Goal: Task Accomplishment & Management: Use online tool/utility

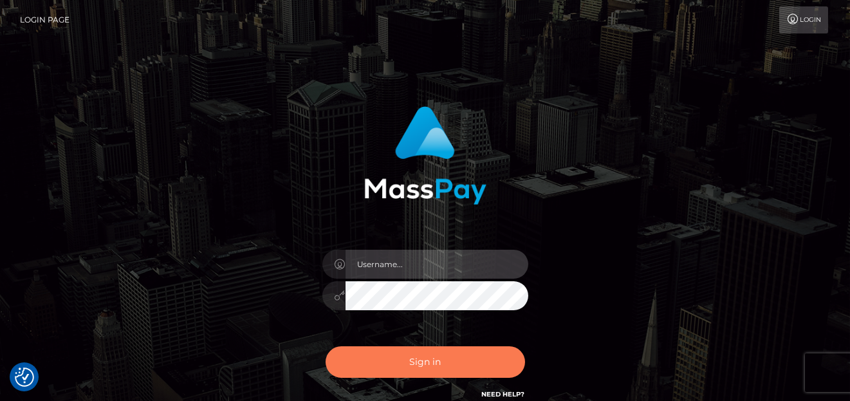
type input "[PERSON_NAME]"
click at [414, 364] on button "Sign in" at bounding box center [425, 362] width 199 height 32
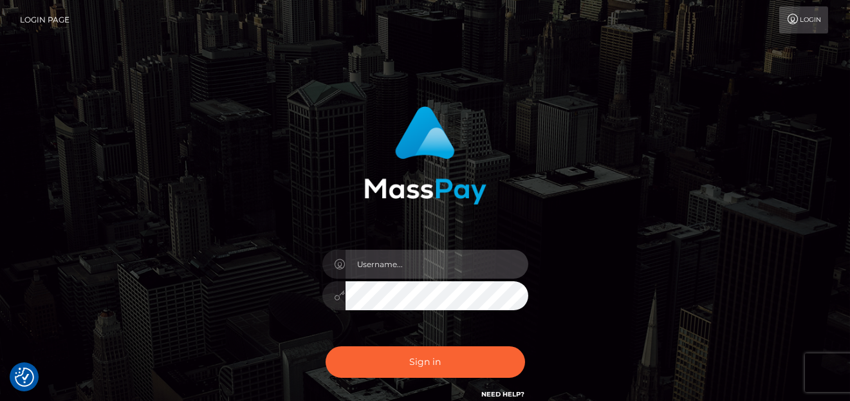
type input "[PERSON_NAME]"
click at [429, 383] on div "Sign in Need Help?" at bounding box center [425, 366] width 225 height 57
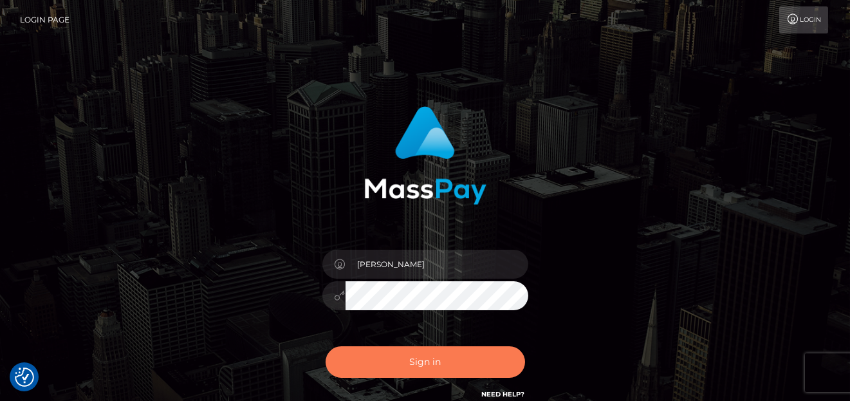
click at [429, 376] on button "Sign in" at bounding box center [425, 362] width 199 height 32
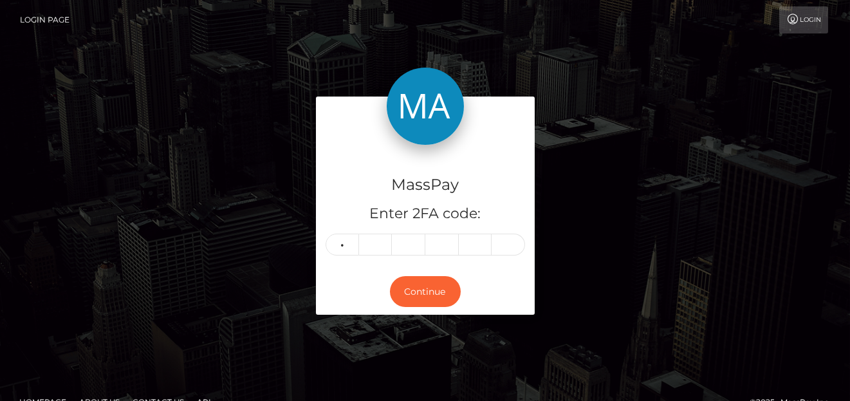
type input "0"
type input "1"
type input "0"
type input "8"
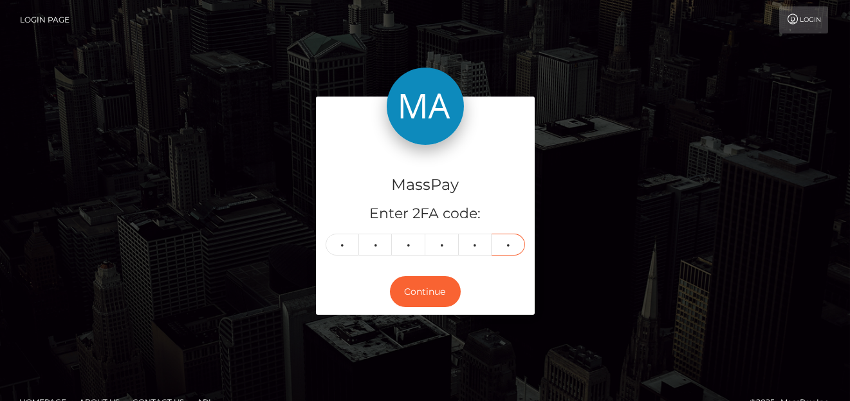
type input "9"
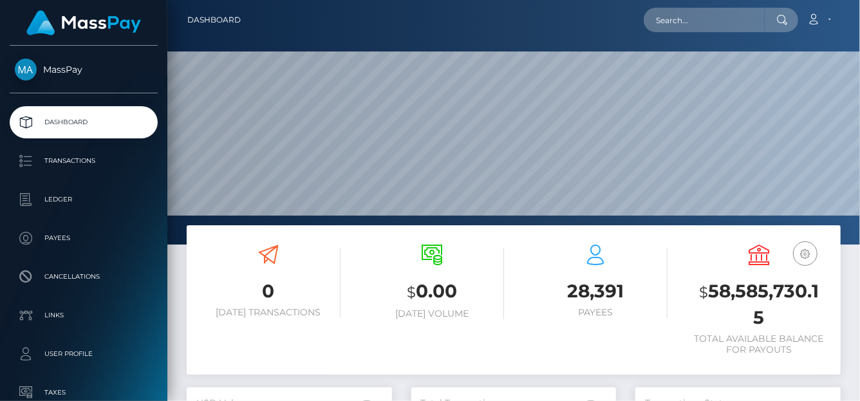
scroll to position [228, 205]
click at [698, 33] on nav "Dashboard Loading... Loading... Account Edit Profile" at bounding box center [513, 20] width 692 height 40
paste input "721669976586465280,"
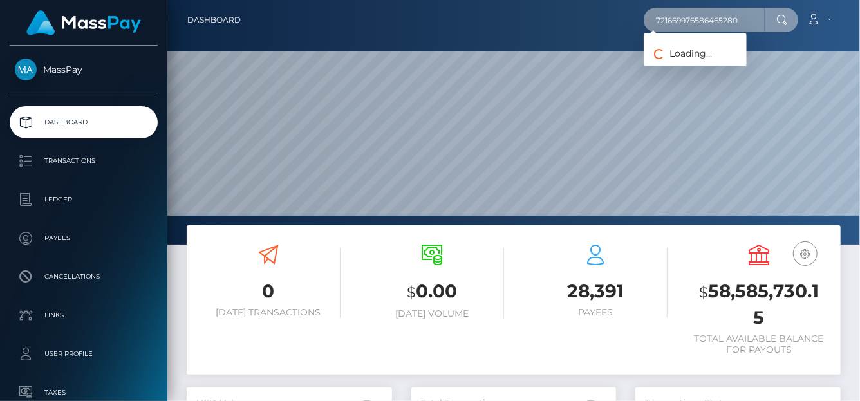
type input "721669976586465280"
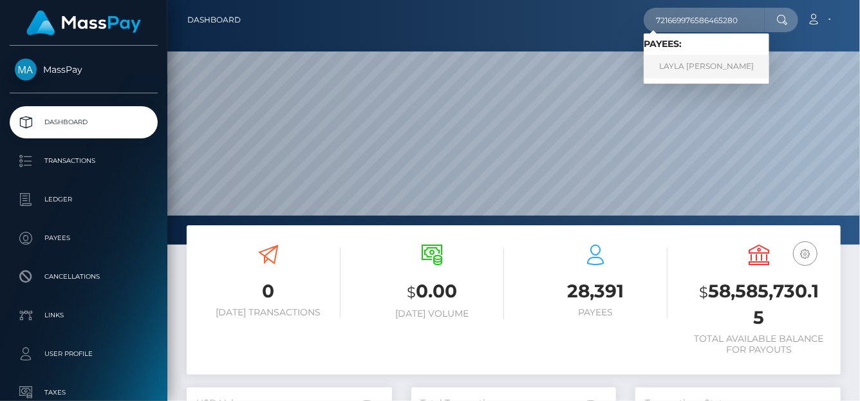
click at [692, 63] on link "LAYLA ORIANA MAURELL" at bounding box center [705, 67] width 125 height 24
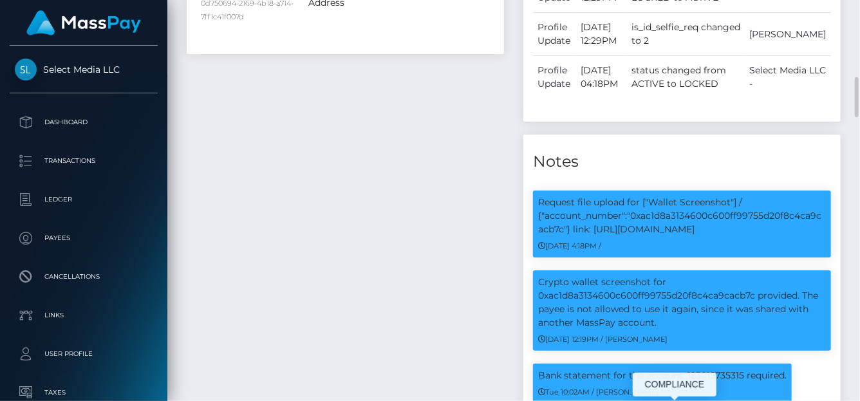
scroll to position [154, 205]
drag, startPoint x: 744, startPoint y: 369, endPoint x: 651, endPoint y: 370, distance: 93.3
click at [651, 370] on body "Select Media LLC Dashboard Transactions Ledger Payees Cancellations" at bounding box center [430, 200] width 860 height 401
click at [629, 369] on p "Bank statement for the account: 123015735315 required." at bounding box center [662, 376] width 248 height 14
drag, startPoint x: 682, startPoint y: 374, endPoint x: 714, endPoint y: 374, distance: 32.2
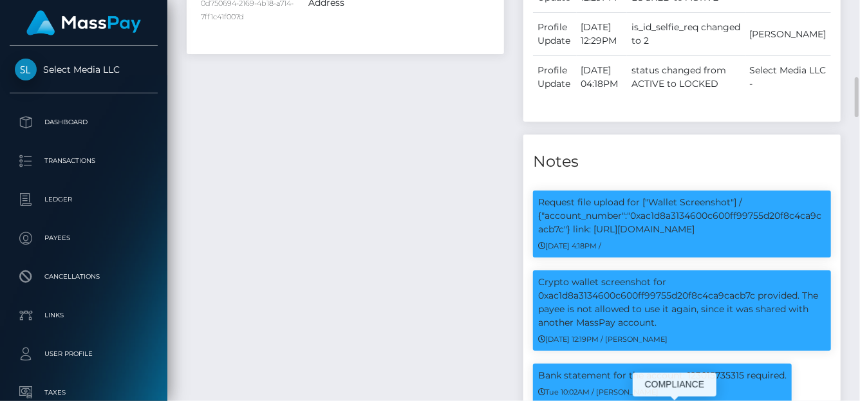
click at [744, 369] on p "Bank statement for the account: 123015735315 required." at bounding box center [662, 376] width 248 height 14
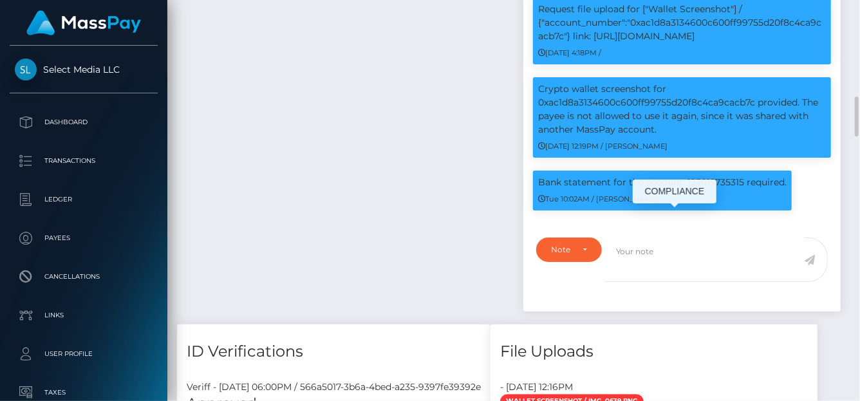
click at [743, 176] on p "Bank statement for the account: 123015735315 required." at bounding box center [662, 183] width 248 height 14
drag, startPoint x: 743, startPoint y: 176, endPoint x: 694, endPoint y: 187, distance: 50.1
click at [683, 176] on p "Bank statement for the account: 123015735315 required." at bounding box center [662, 183] width 248 height 14
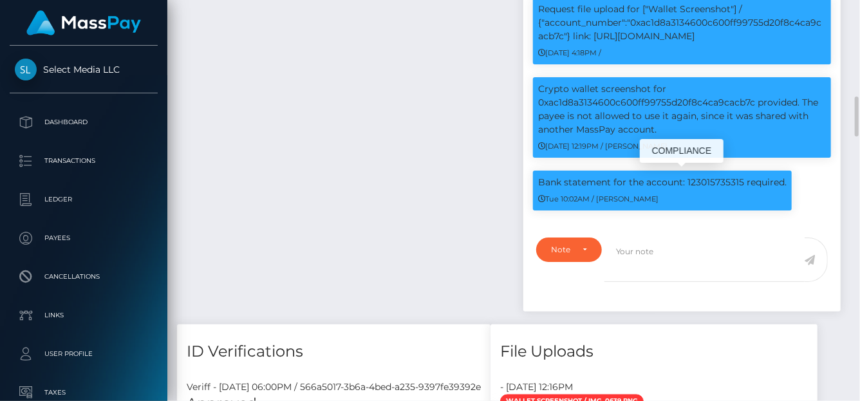
copy p "123015735315"
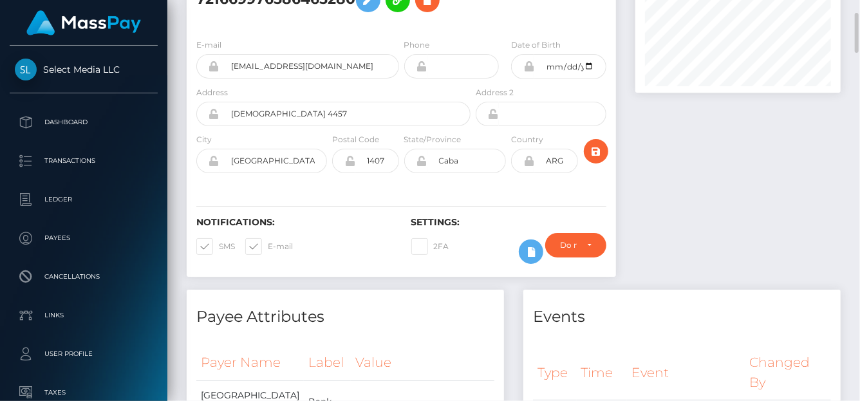
scroll to position [0, 0]
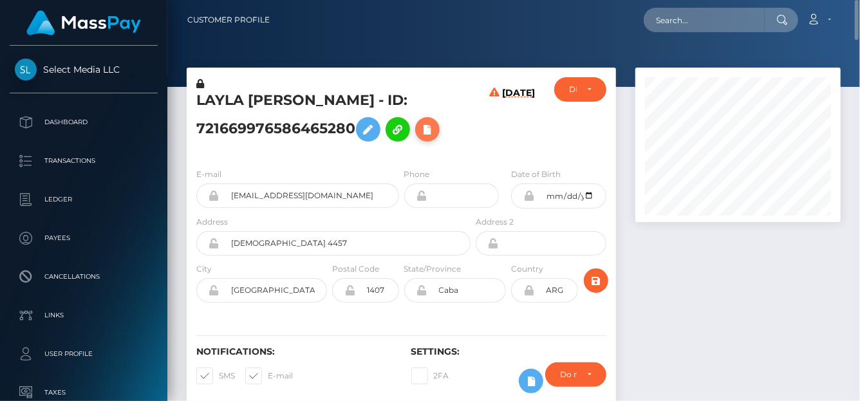
click at [432, 127] on icon at bounding box center [427, 130] width 15 height 16
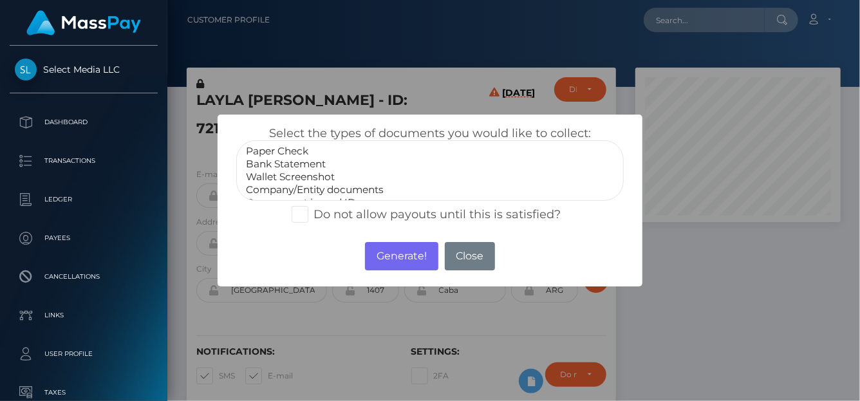
select select "Bank Statement"
click at [294, 165] on option "Bank Statement" at bounding box center [430, 164] width 371 height 13
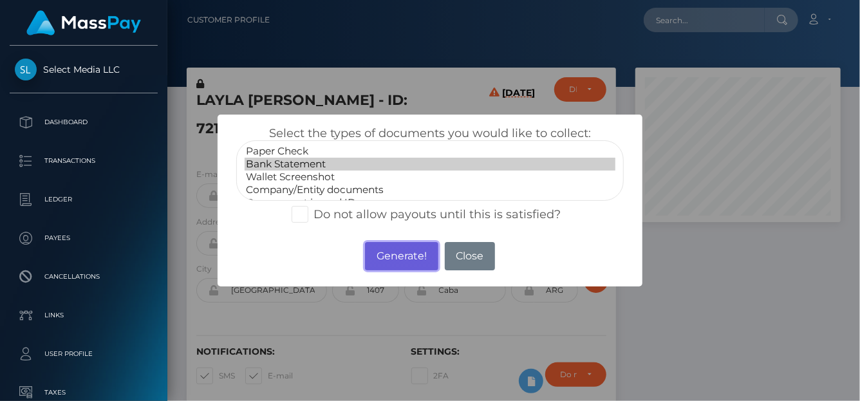
click at [384, 254] on button "Generate!" at bounding box center [401, 256] width 73 height 28
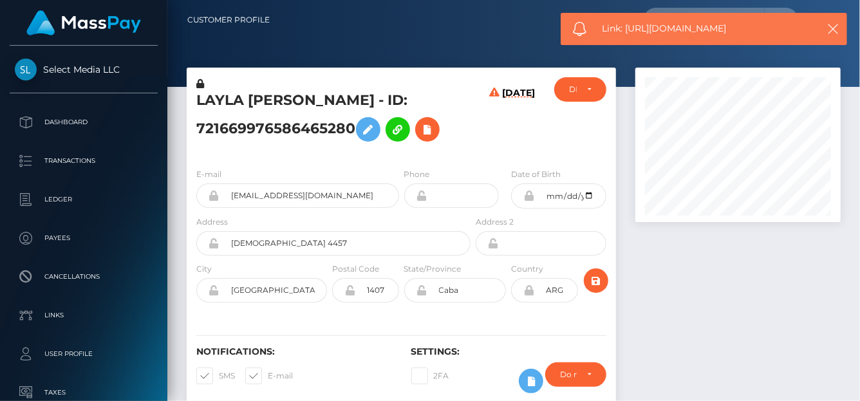
drag, startPoint x: 744, startPoint y: 32, endPoint x: 622, endPoint y: 32, distance: 121.6
click at [626, 33] on span "Link: https://l.maspay.io/4jciq" at bounding box center [705, 29] width 207 height 14
copy span "https://l.maspay.io/4jciq"
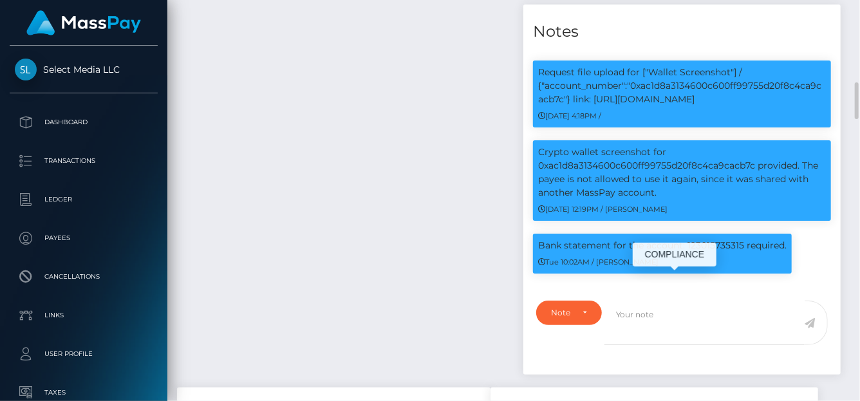
scroll to position [154, 205]
drag, startPoint x: 745, startPoint y: 243, endPoint x: 688, endPoint y: 244, distance: 57.3
click at [688, 244] on body "Select Media LLC Dashboard Transactions Ledger Payees Cancellations" at bounding box center [430, 200] width 860 height 401
drag, startPoint x: 687, startPoint y: 242, endPoint x: 711, endPoint y: 243, distance: 24.5
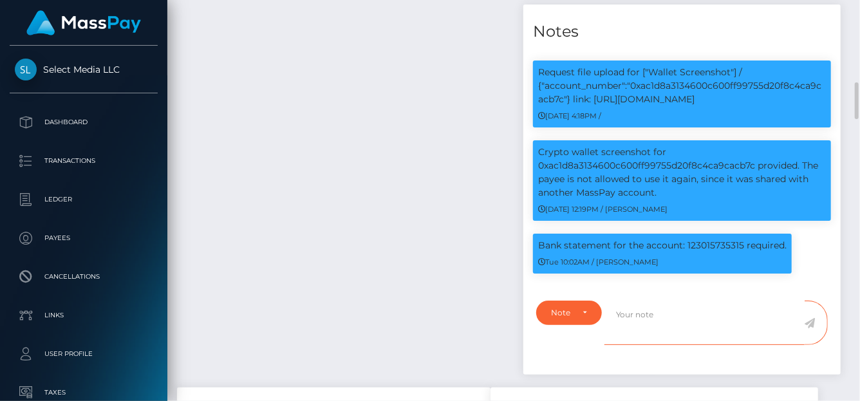
drag, startPoint x: 699, startPoint y: 249, endPoint x: 683, endPoint y: 318, distance: 70.7
click at [683, 318] on textarea at bounding box center [704, 322] width 200 height 44
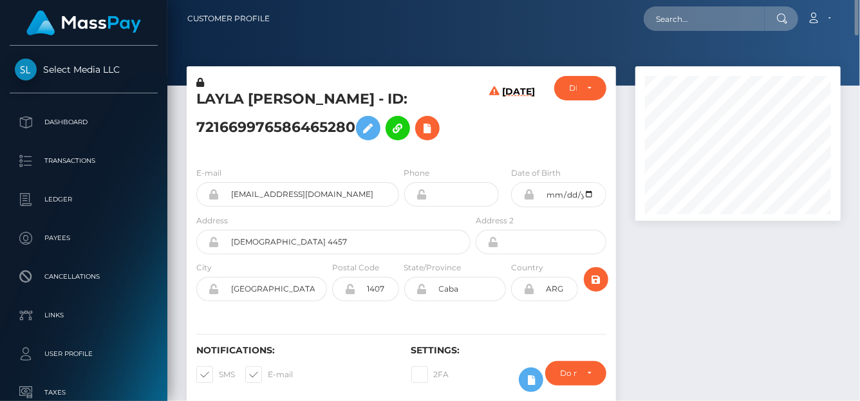
scroll to position [0, 0]
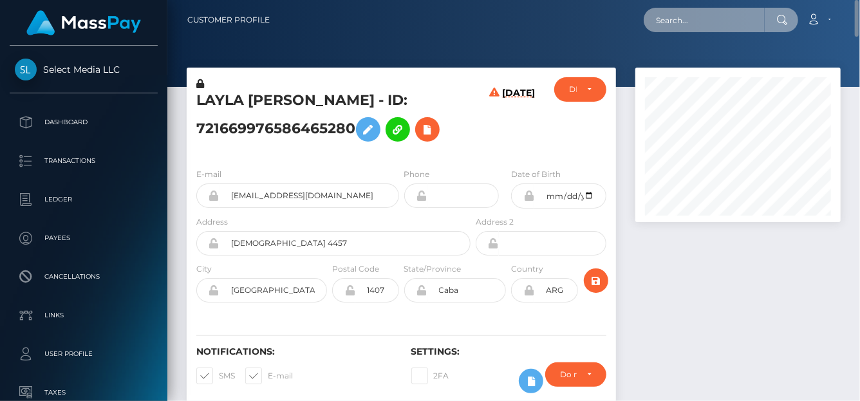
click at [696, 17] on input "text" at bounding box center [703, 20] width 121 height 24
paste input "623692777686839296"
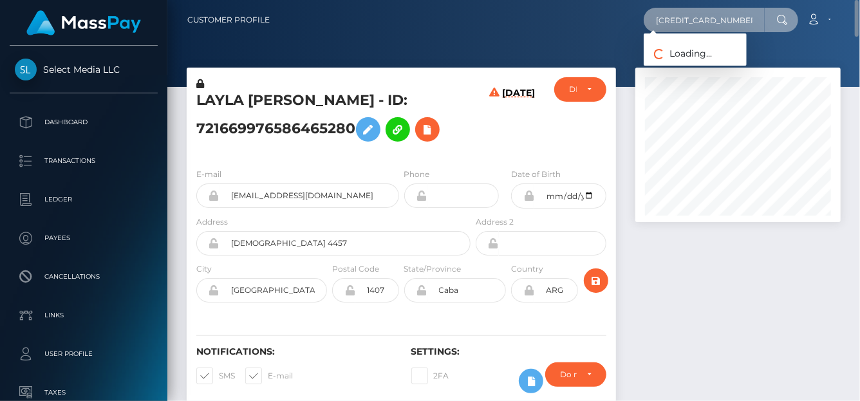
type input "623692777686839296"
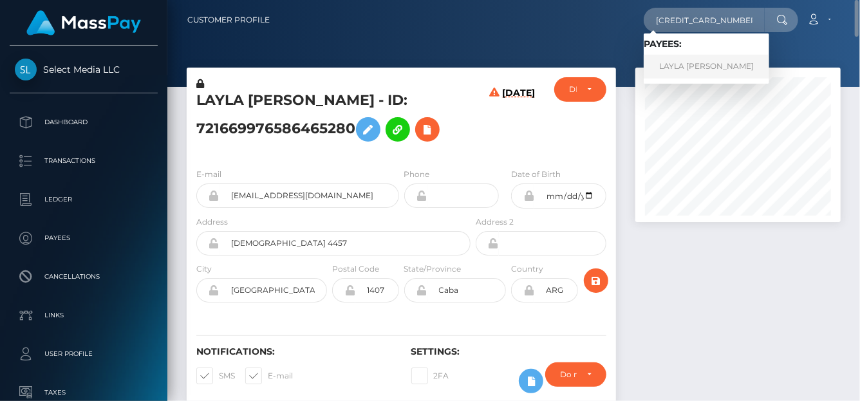
click at [667, 69] on link "LAYLA ORIANA MAURELL" at bounding box center [705, 67] width 125 height 24
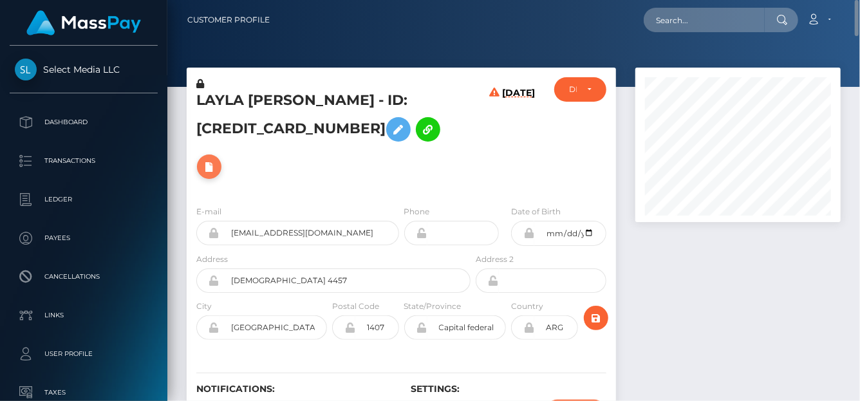
click at [217, 159] on icon at bounding box center [208, 167] width 15 height 16
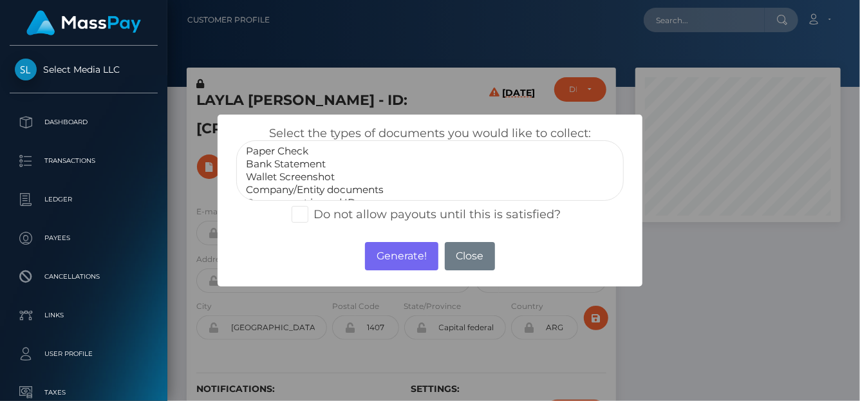
select select "Bank Statement"
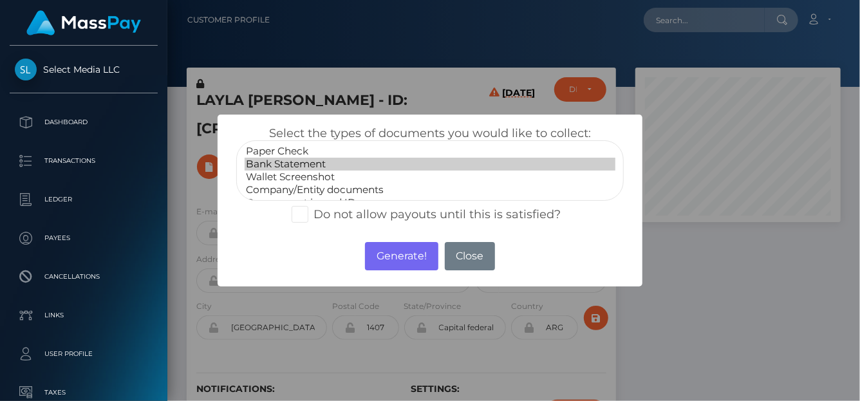
click at [297, 161] on option "Bank Statement" at bounding box center [430, 164] width 371 height 13
click at [374, 248] on button "Generate!" at bounding box center [401, 256] width 73 height 28
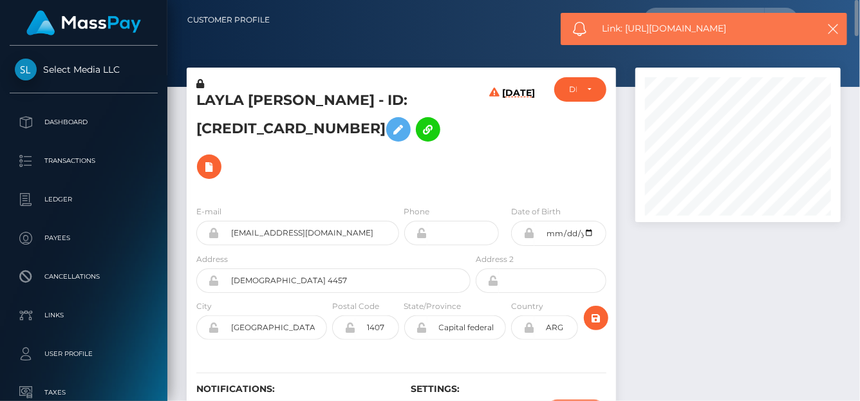
drag, startPoint x: 740, startPoint y: 29, endPoint x: 611, endPoint y: 10, distance: 130.0
click at [627, 23] on span "Link: [URL][DOMAIN_NAME]" at bounding box center [705, 29] width 207 height 14
copy span "[URL][DOMAIN_NAME]"
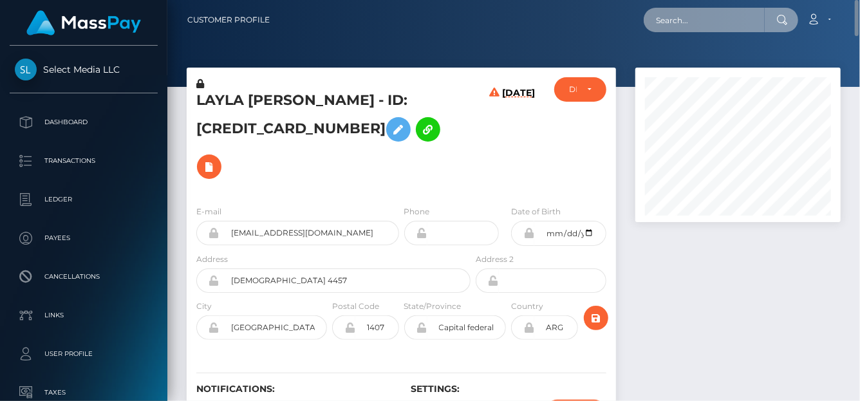
click at [675, 20] on input "text" at bounding box center [703, 20] width 121 height 24
paste input "615977737835782144"
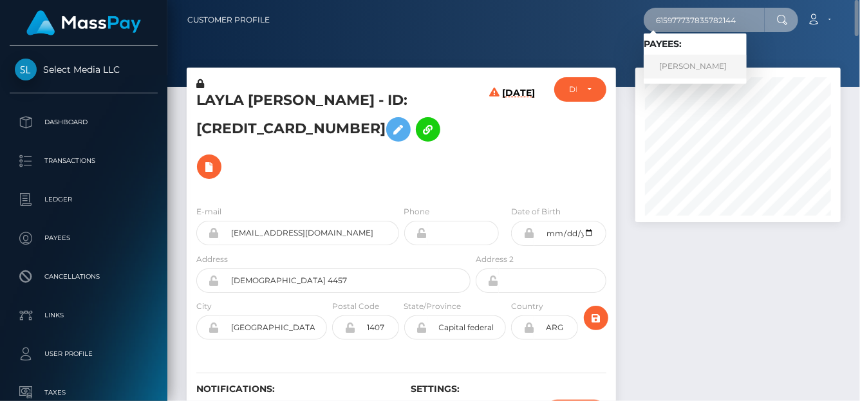
type input "615977737835782144"
click at [746, 61] on link "[PERSON_NAME]" at bounding box center [694, 67] width 103 height 24
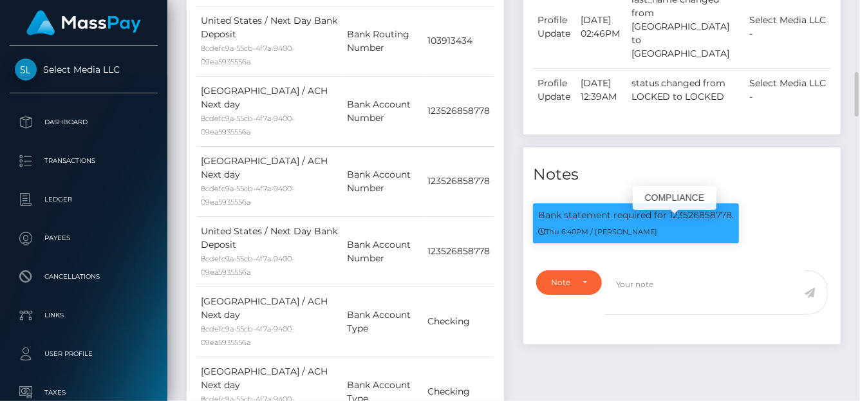
scroll to position [154, 205]
click at [793, 286] on textarea at bounding box center [704, 292] width 200 height 44
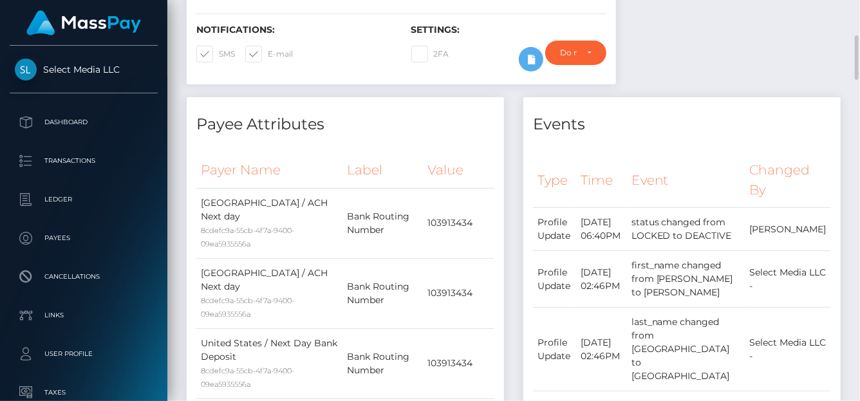
scroll to position [0, 0]
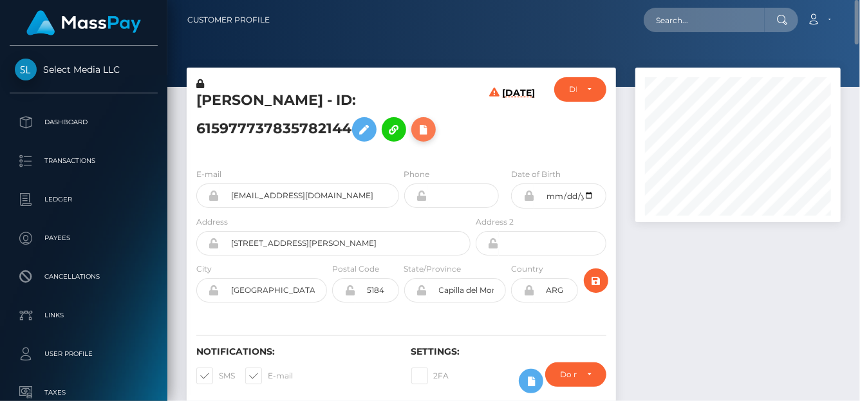
click at [420, 136] on icon at bounding box center [423, 130] width 15 height 16
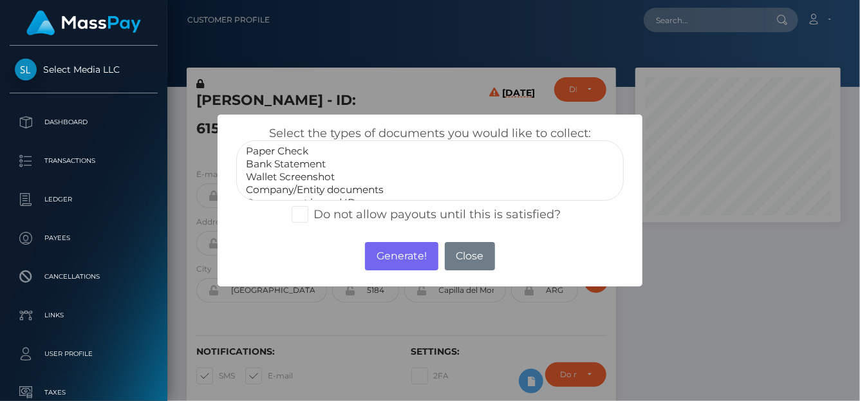
select select "Bank Statement"
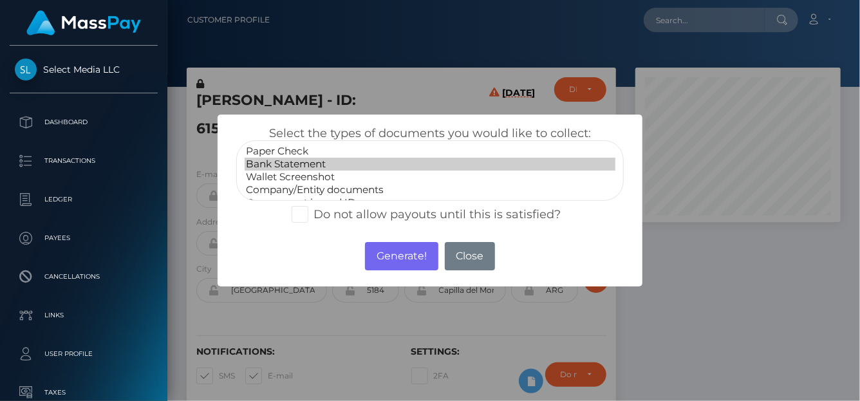
click at [303, 165] on option "Bank Statement" at bounding box center [430, 164] width 371 height 13
click at [396, 252] on button "Generate!" at bounding box center [401, 256] width 73 height 28
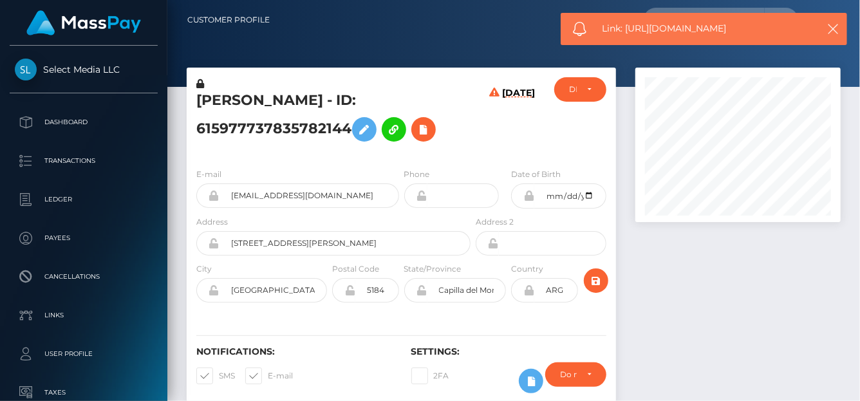
drag, startPoint x: 744, startPoint y: 38, endPoint x: 627, endPoint y: 29, distance: 116.8
click at [627, 29] on div "Link: https://l.maspay.io/tjcpf" at bounding box center [703, 29] width 286 height 32
copy span "https://l.maspay.io/tjcpf"
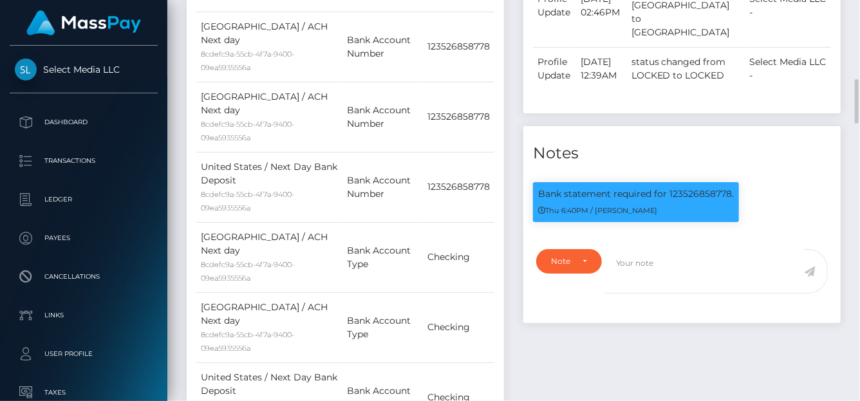
scroll to position [154, 205]
drag, startPoint x: 667, startPoint y: 207, endPoint x: 728, endPoint y: 207, distance: 60.5
click at [728, 201] on p "Bank statement required for 123526858778." at bounding box center [636, 194] width 196 height 14
copy p "123526858778"
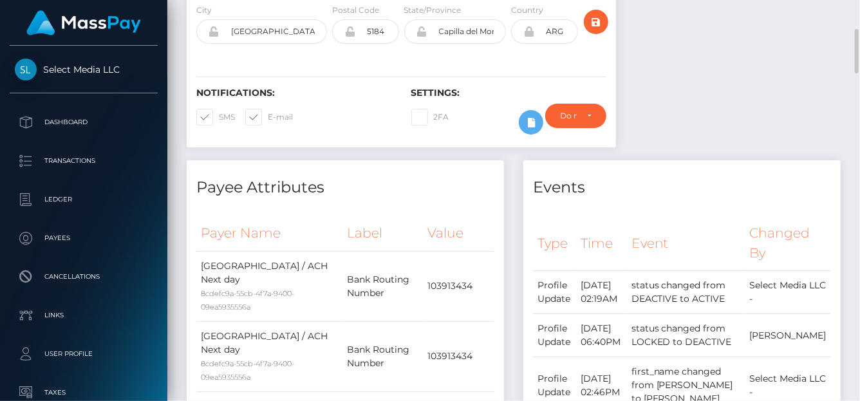
scroll to position [0, 0]
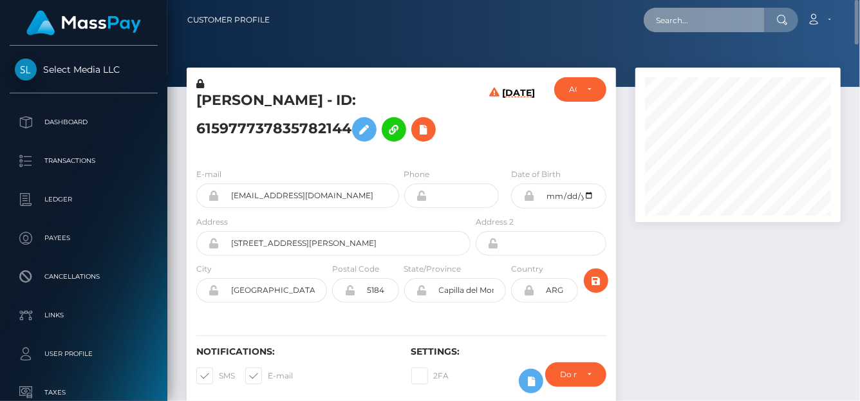
click at [691, 18] on input "text" at bounding box center [703, 20] width 121 height 24
paste input "[EMAIL_ADDRESS][DOMAIN_NAME]"
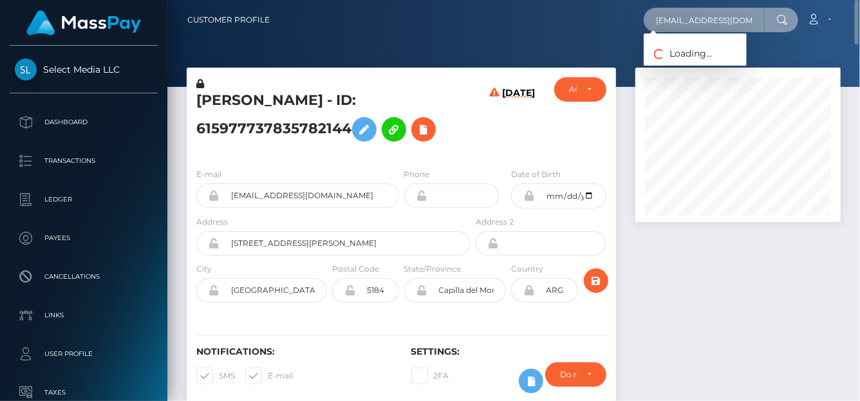
scroll to position [0, 8]
type input "[EMAIL_ADDRESS][DOMAIN_NAME]"
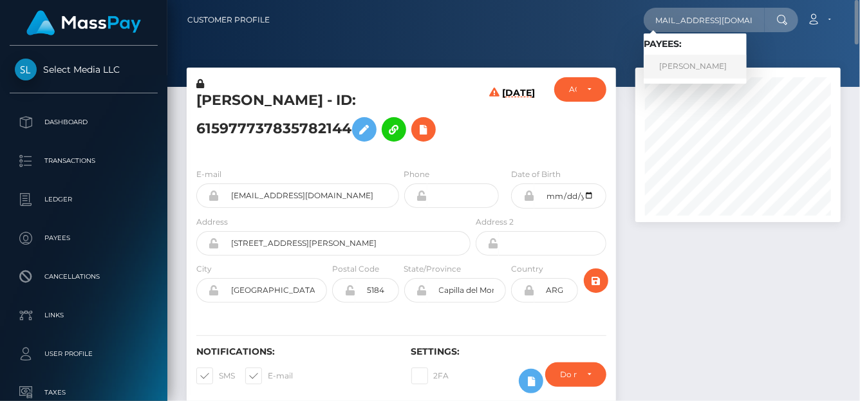
click at [688, 62] on link "[PERSON_NAME]" at bounding box center [694, 67] width 103 height 24
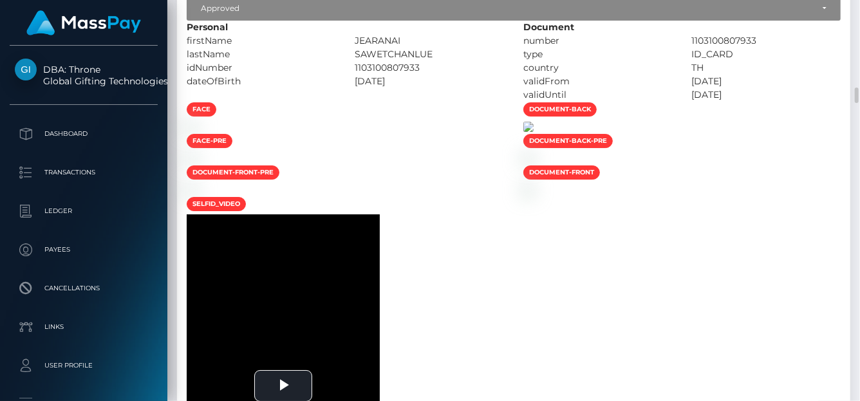
scroll to position [2129, 0]
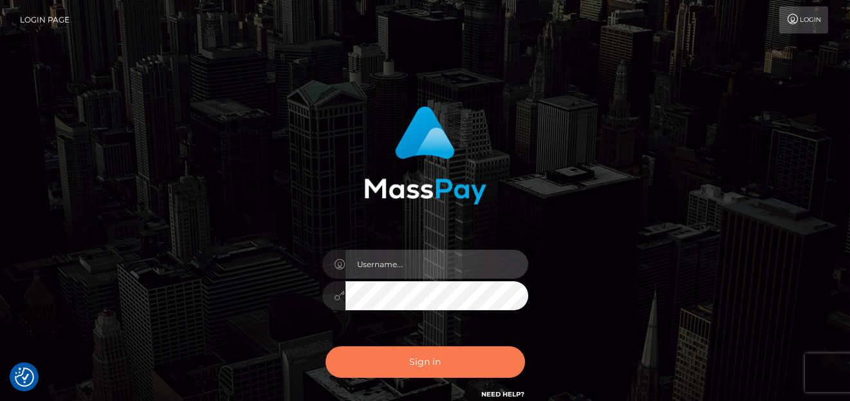
type input "denise"
click at [356, 365] on button "Sign in" at bounding box center [425, 362] width 199 height 32
type input "denise"
drag, startPoint x: 432, startPoint y: 360, endPoint x: 433, endPoint y: 341, distance: 18.7
click at [432, 359] on button "Sign in" at bounding box center [425, 362] width 199 height 32
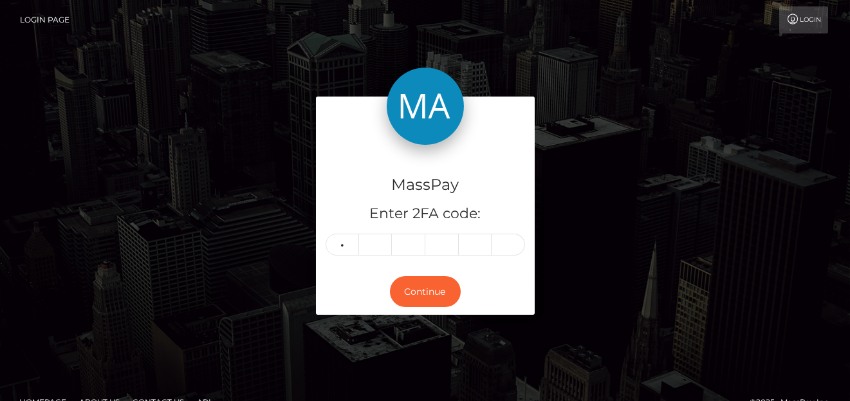
type input "1"
type input "0"
type input "5"
type input "4"
type input "2"
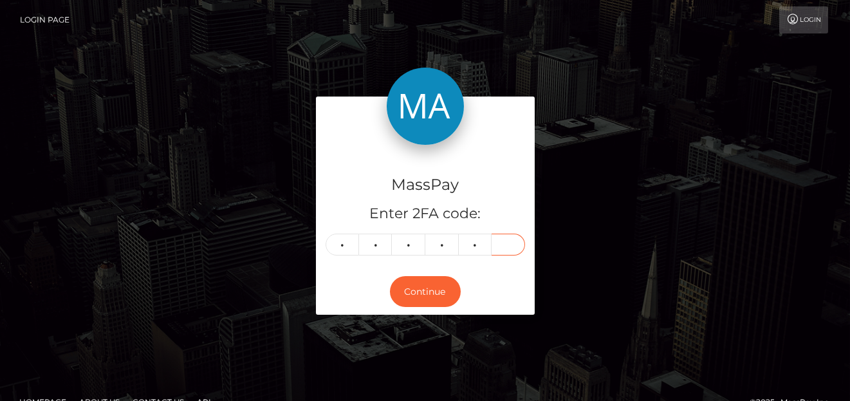
type input "8"
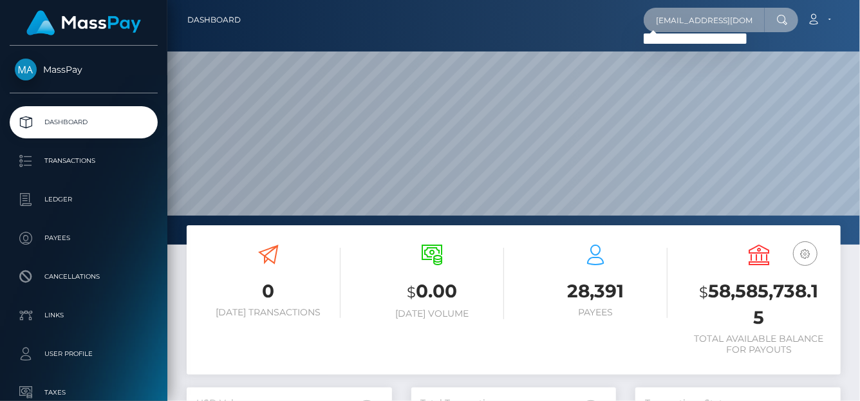
scroll to position [0, 12]
drag, startPoint x: 654, startPoint y: 28, endPoint x: 788, endPoint y: 13, distance: 135.4
click at [788, 13] on div "[EMAIL_ADDRESS][DOMAIN_NAME] Loading... Loading..." at bounding box center [720, 20] width 154 height 24
paste input "[PERSON_NAME]"
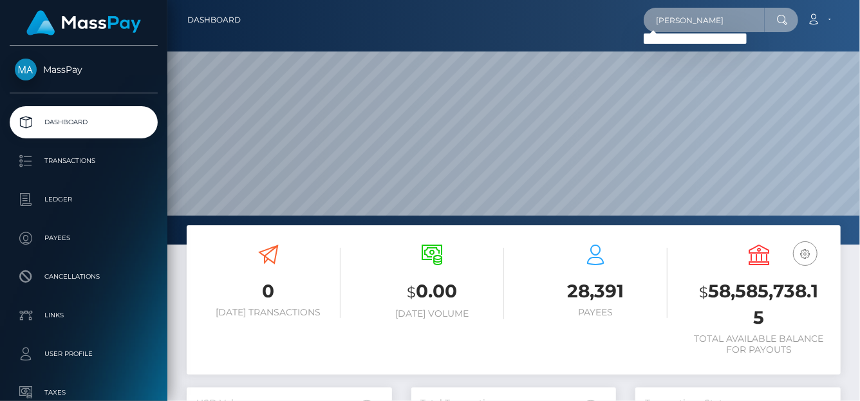
type input "[PERSON_NAME]"
